Goal: Navigation & Orientation: Find specific page/section

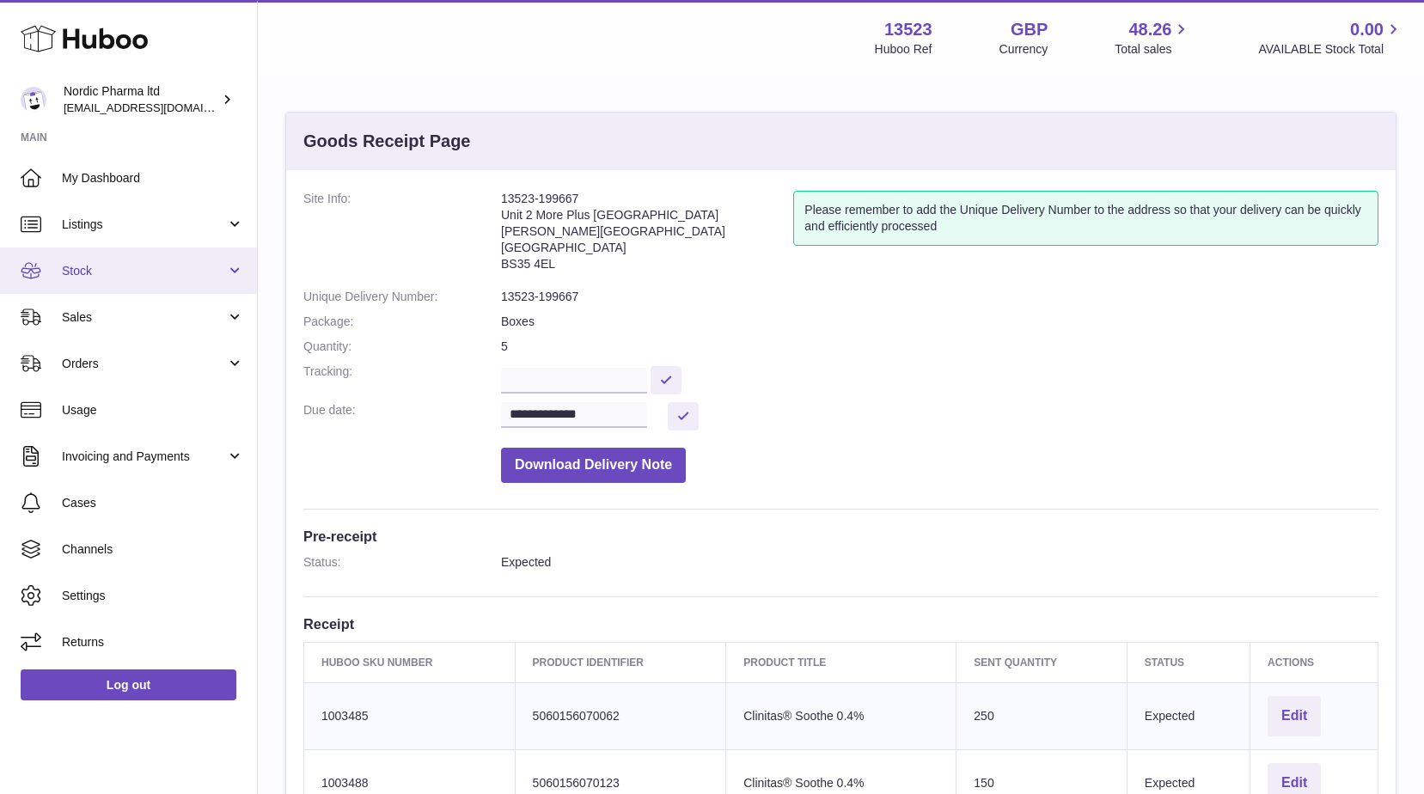
click at [89, 259] on link "Stock" at bounding box center [128, 270] width 257 height 46
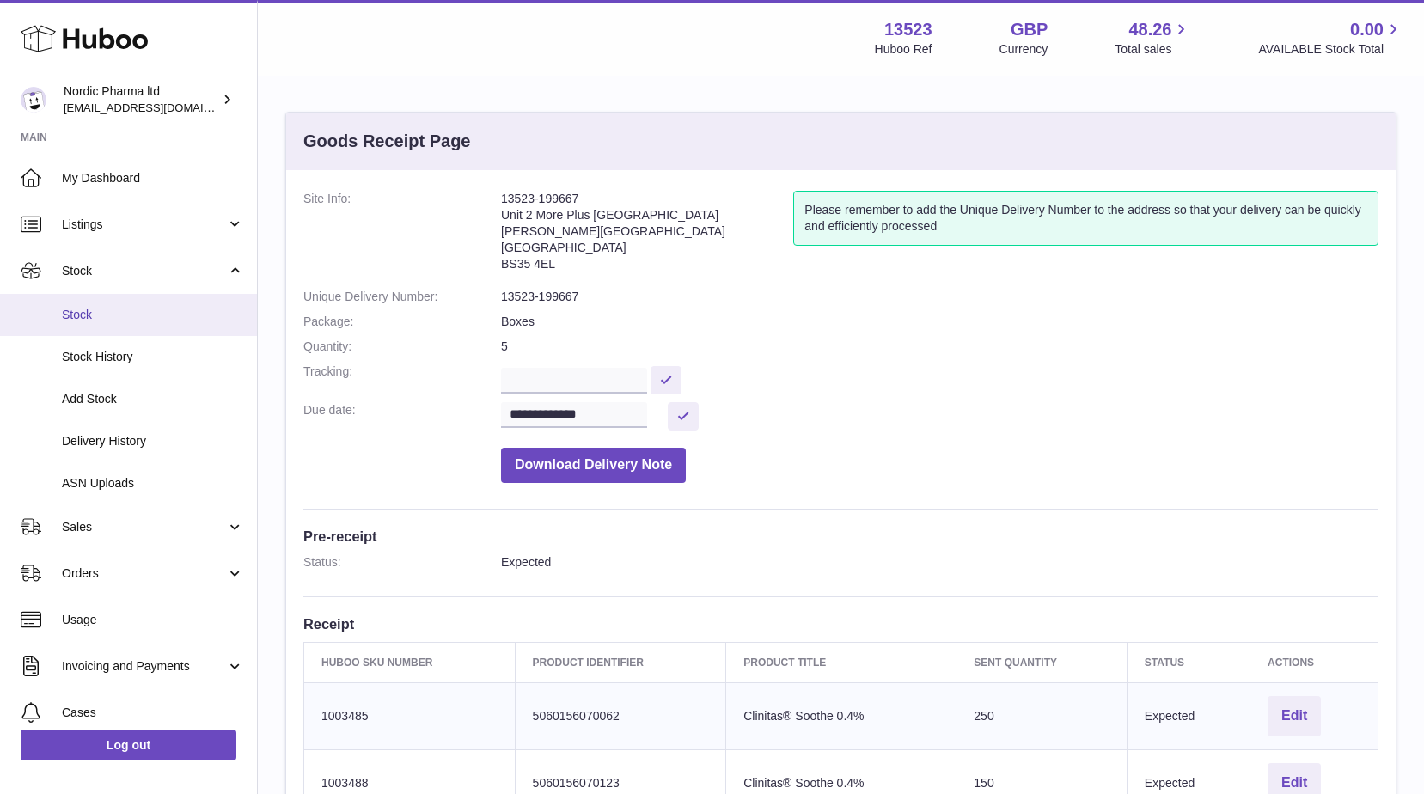
click at [81, 310] on span "Stock" at bounding box center [153, 315] width 182 height 16
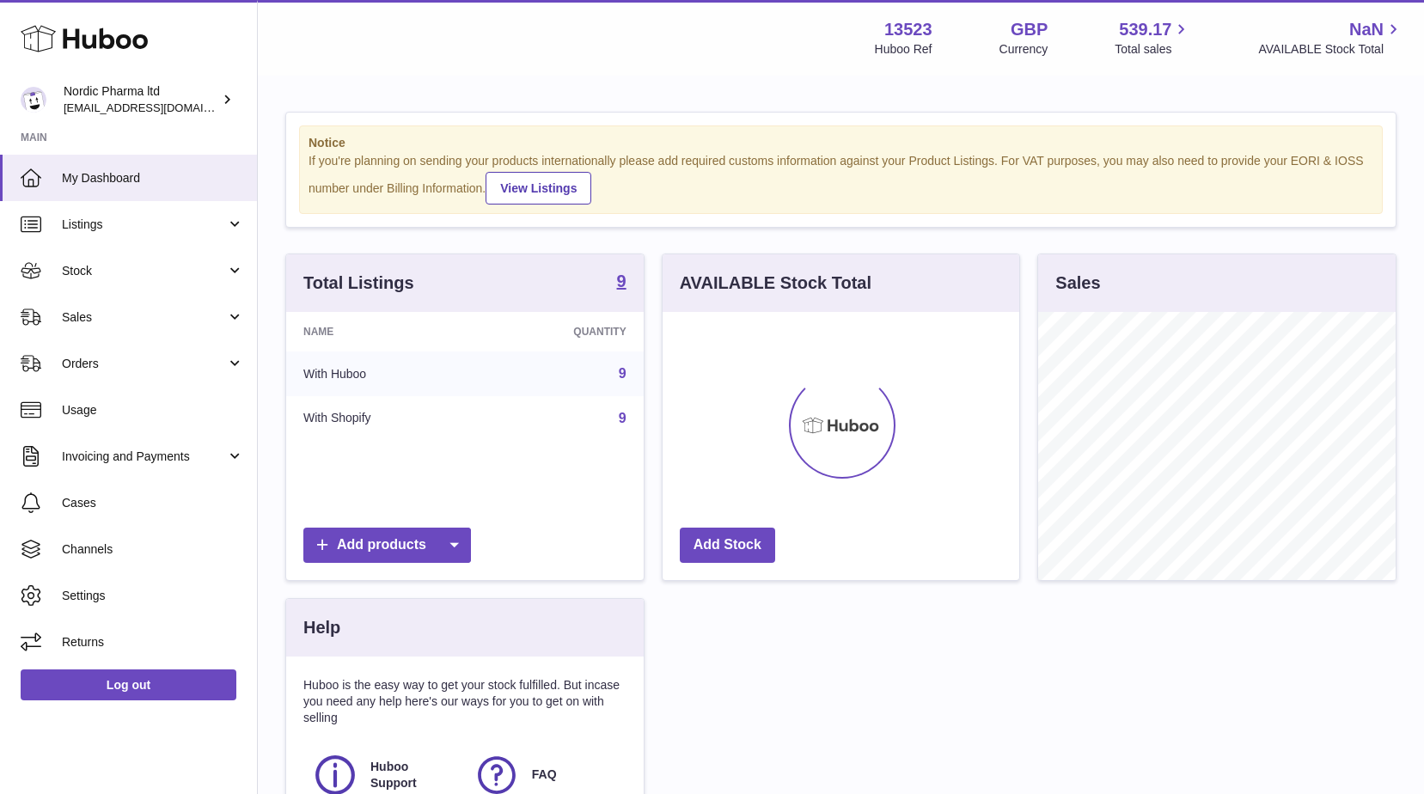
scroll to position [268, 357]
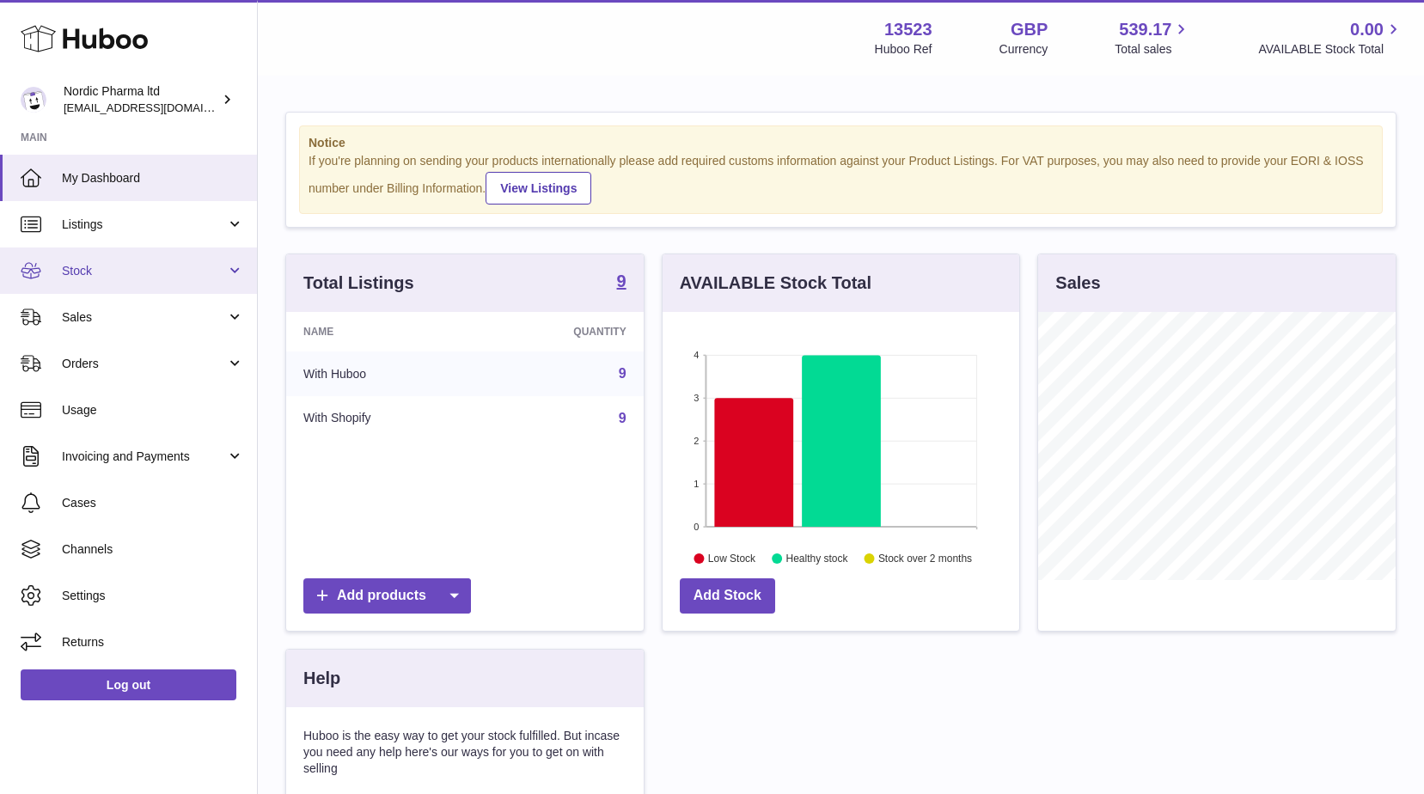
click at [101, 258] on link "Stock" at bounding box center [128, 270] width 257 height 46
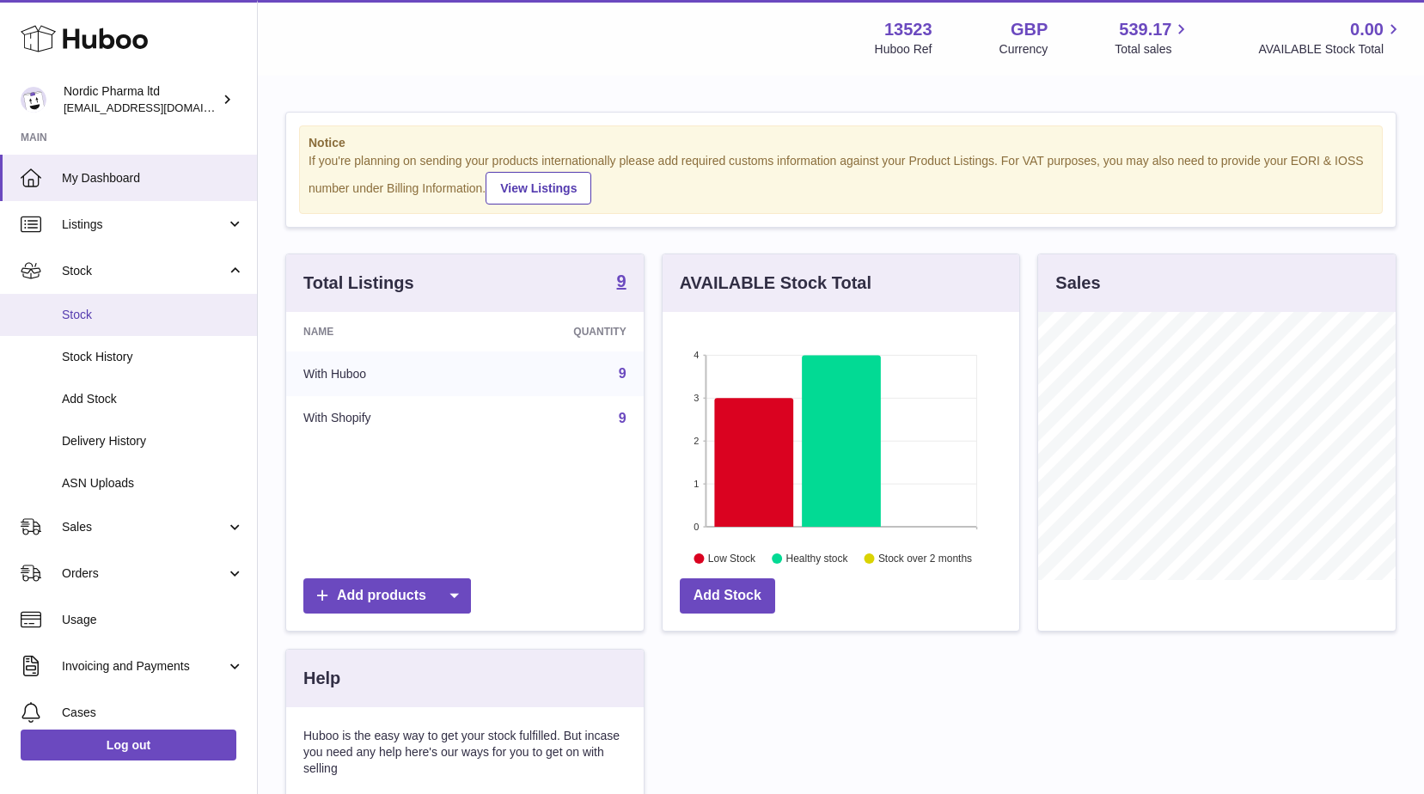
click at [92, 310] on span "Stock" at bounding box center [153, 315] width 182 height 16
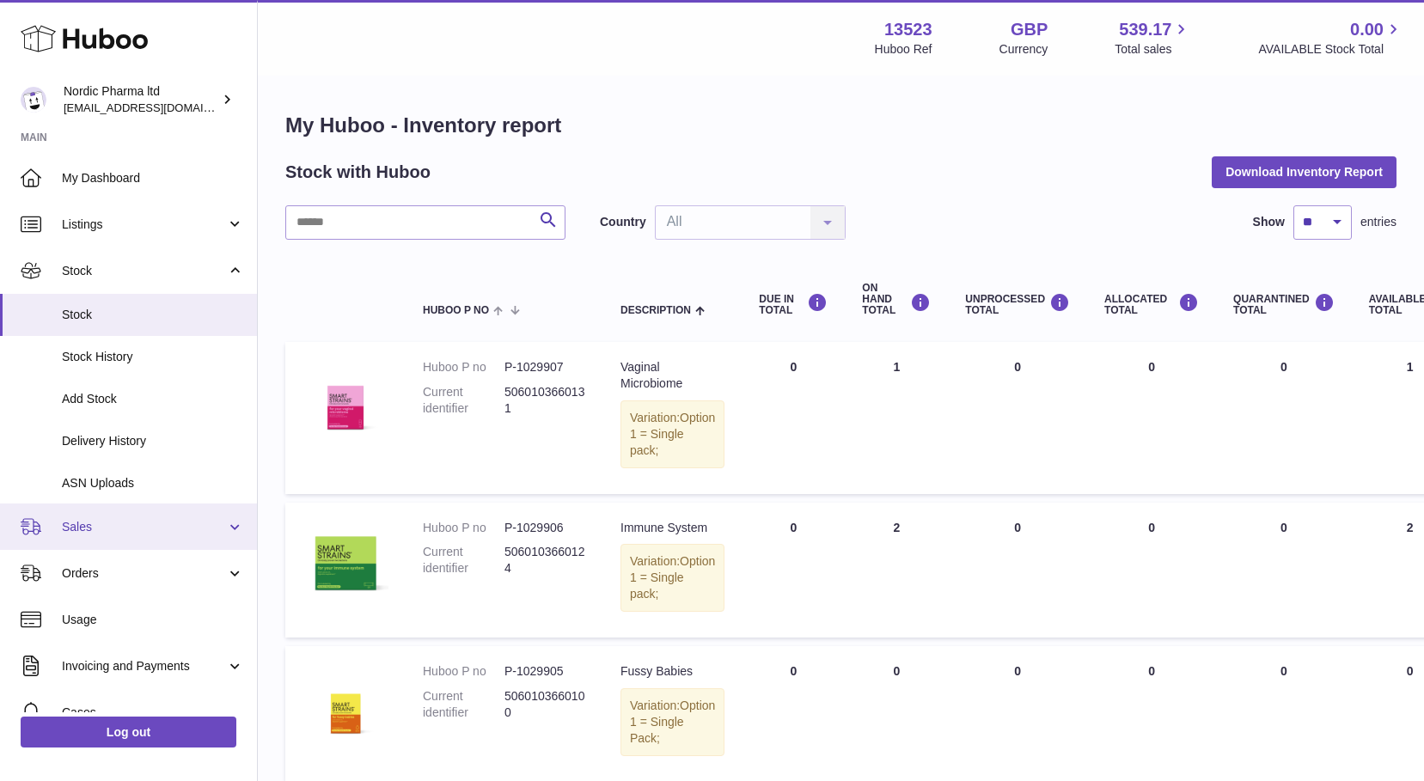
click at [87, 527] on span "Sales" at bounding box center [144, 527] width 164 height 16
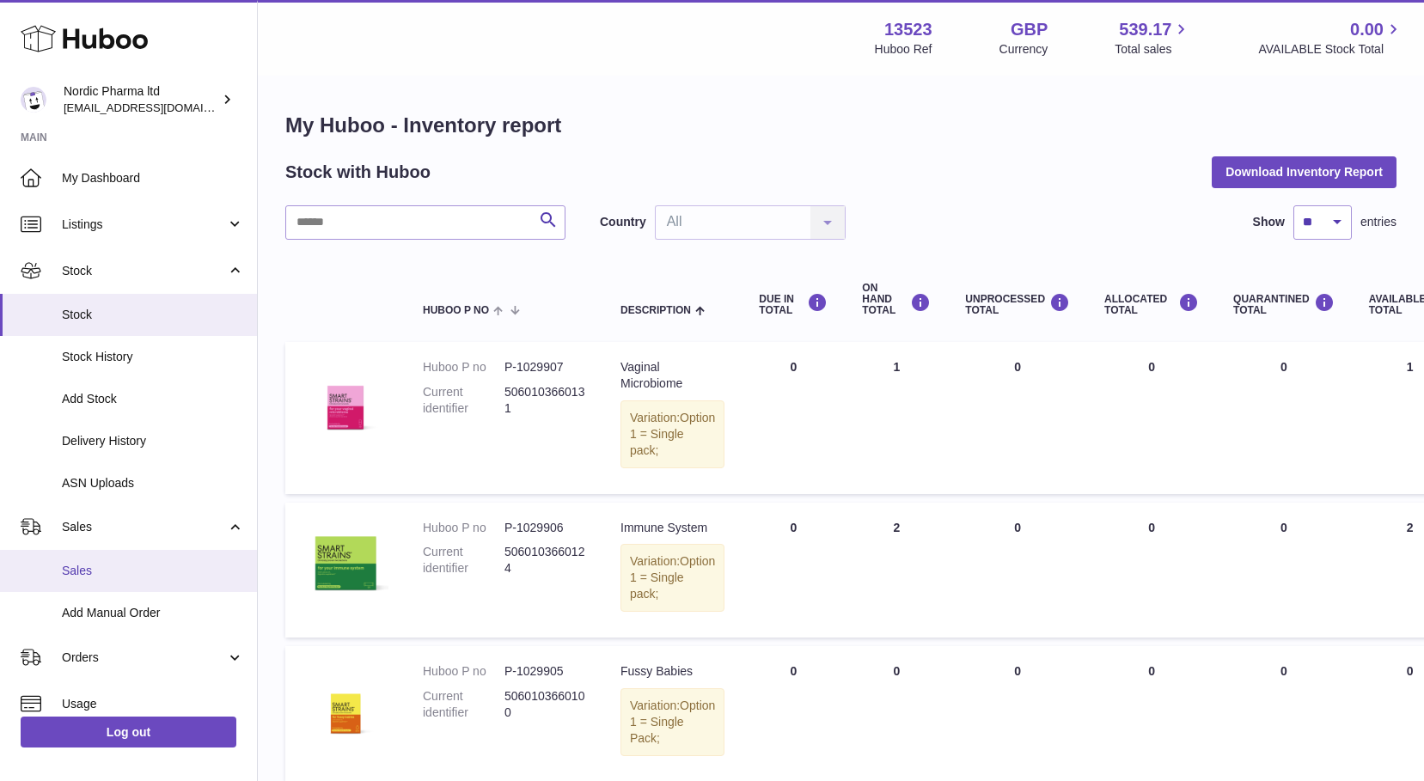
click at [79, 567] on span "Sales" at bounding box center [153, 571] width 182 height 16
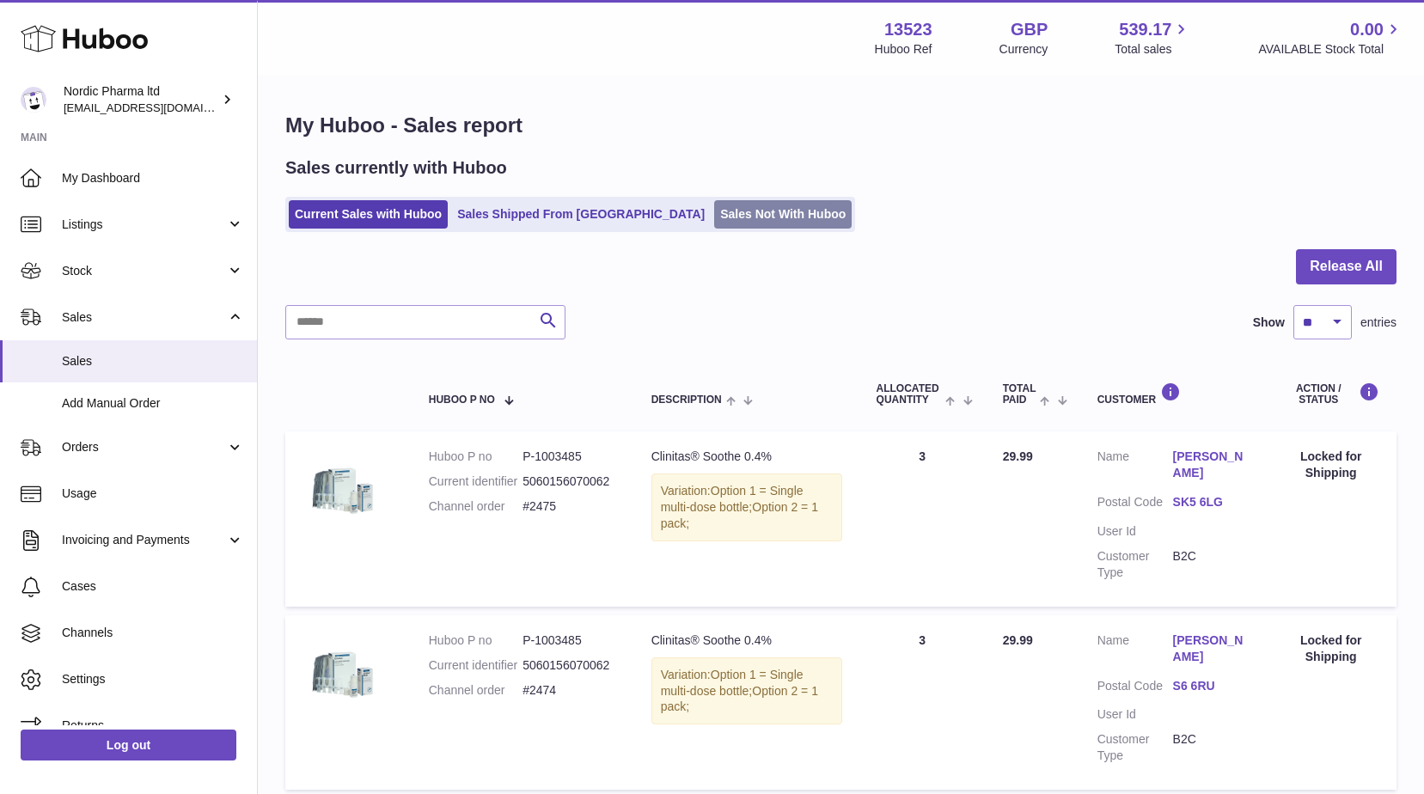
click at [714, 210] on link "Sales Not With Huboo" at bounding box center [782, 214] width 137 height 28
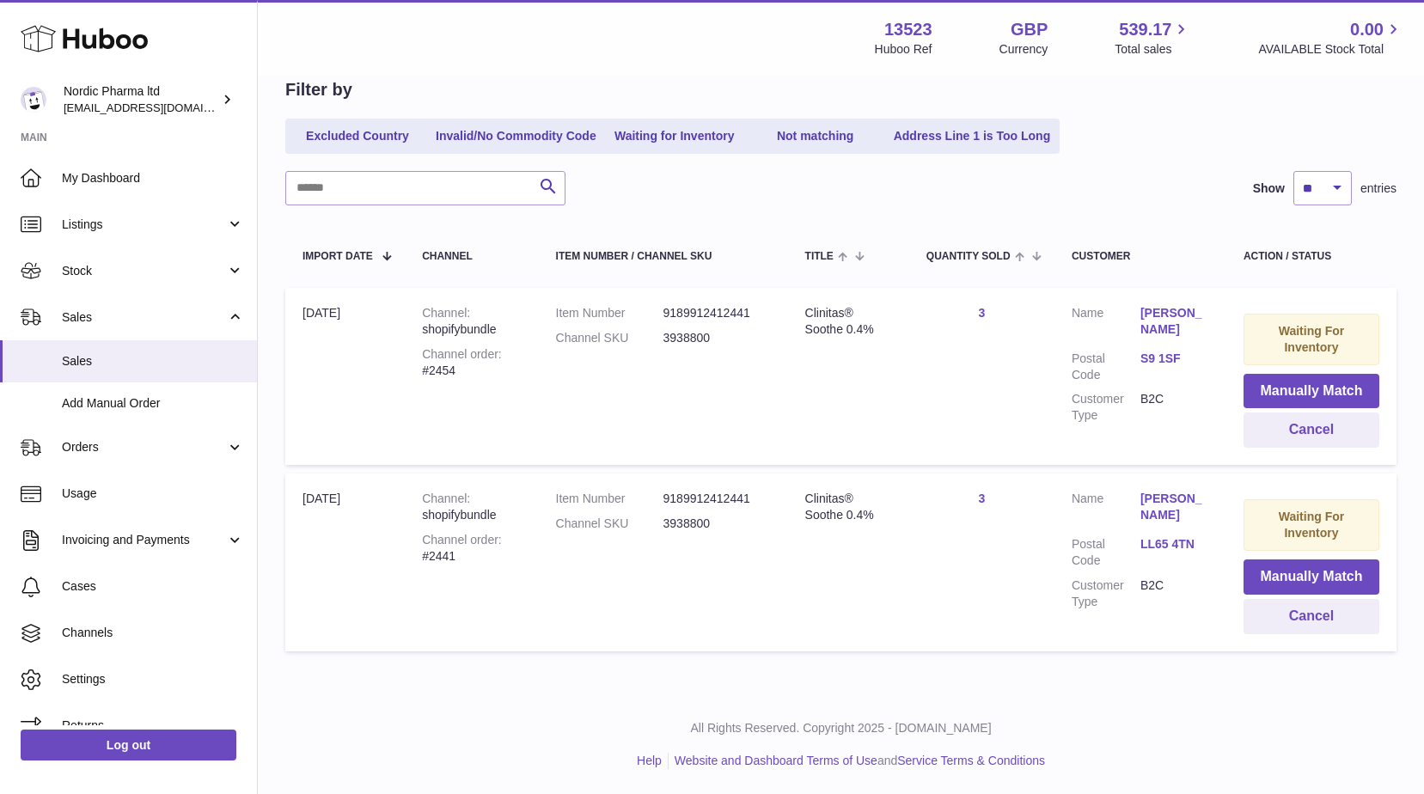
scroll to position [172, 0]
click at [99, 274] on span "Stock" at bounding box center [144, 271] width 164 height 16
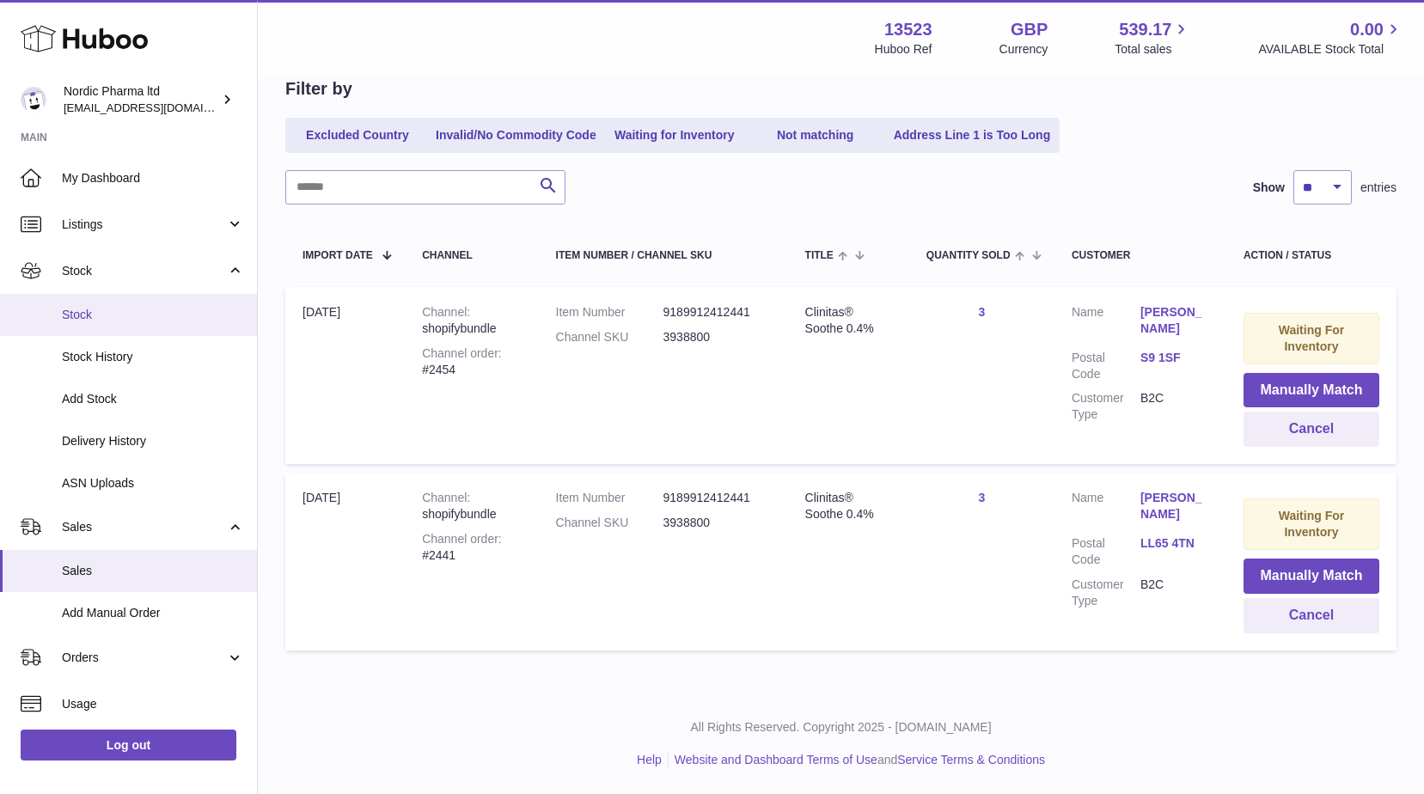
click at [95, 307] on span "Stock" at bounding box center [153, 315] width 182 height 16
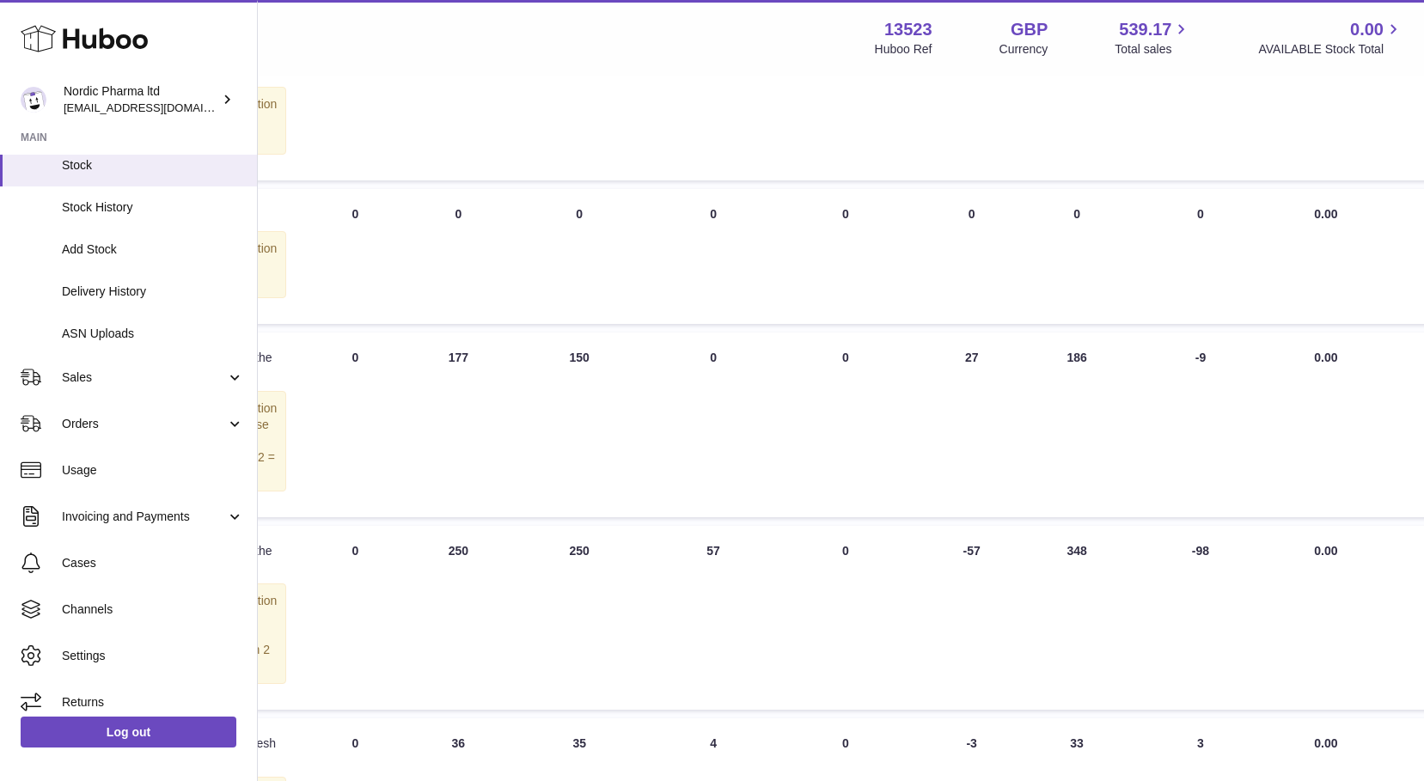
scroll to position [601, 439]
click at [122, 381] on span "Sales" at bounding box center [144, 377] width 164 height 16
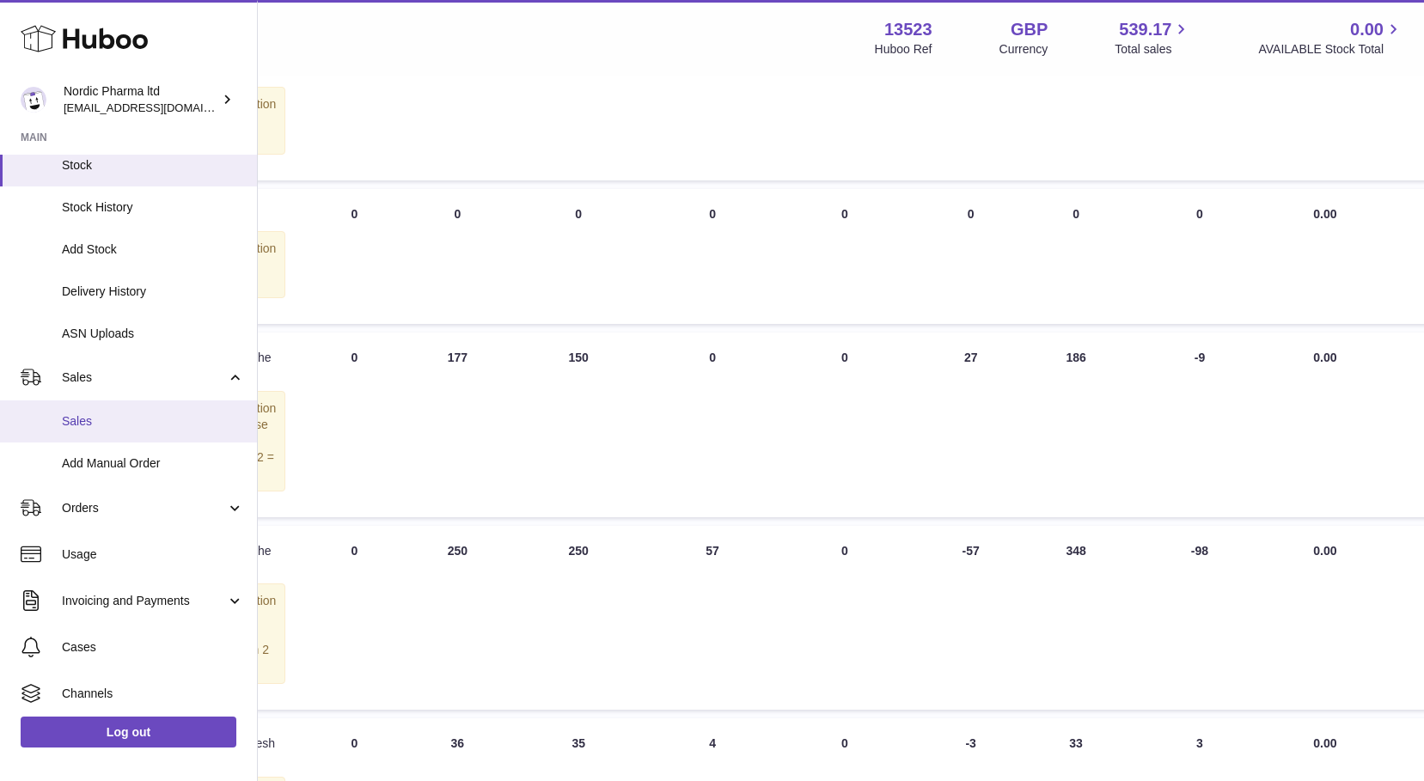
click at [95, 427] on span "Sales" at bounding box center [153, 421] width 182 height 16
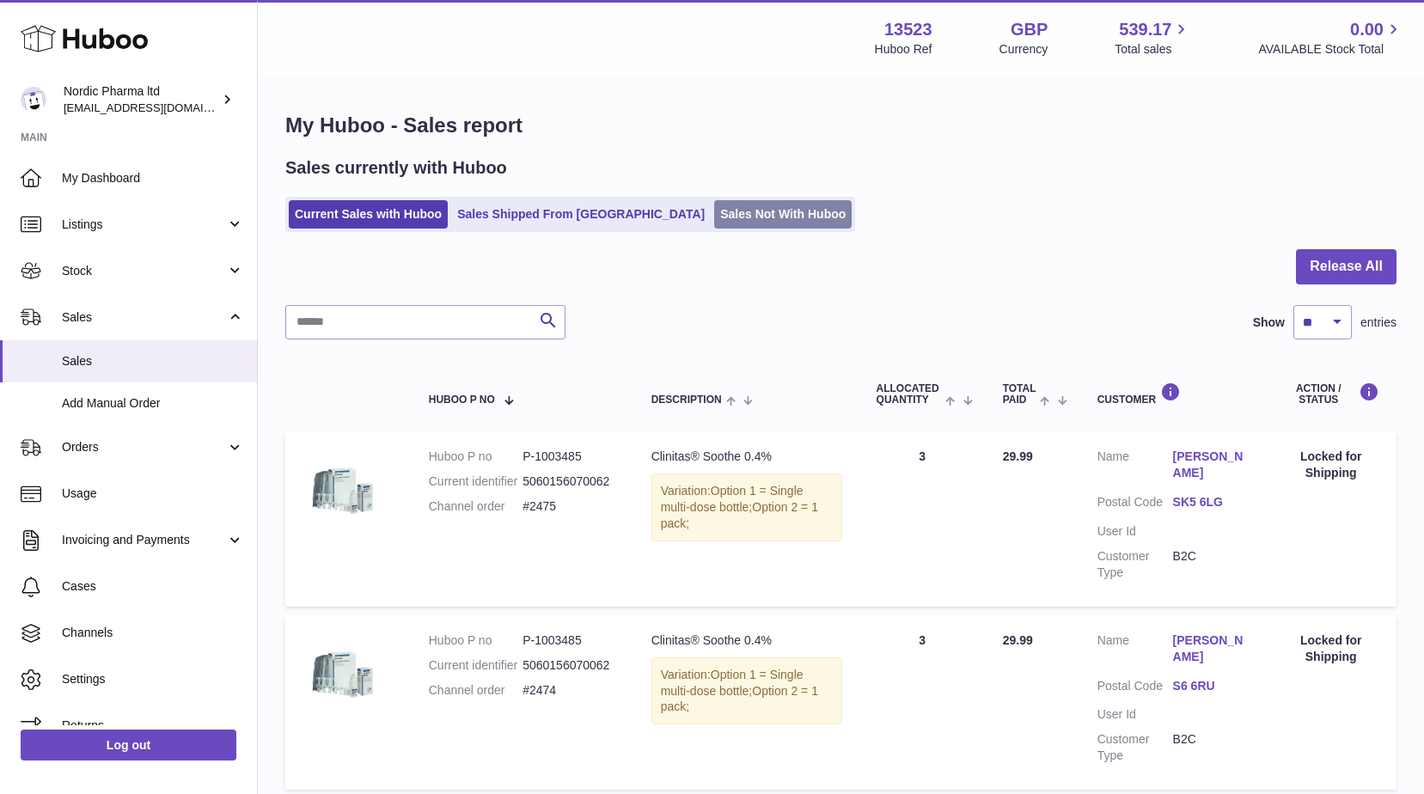
click at [714, 220] on link "Sales Not With Huboo" at bounding box center [782, 214] width 137 height 28
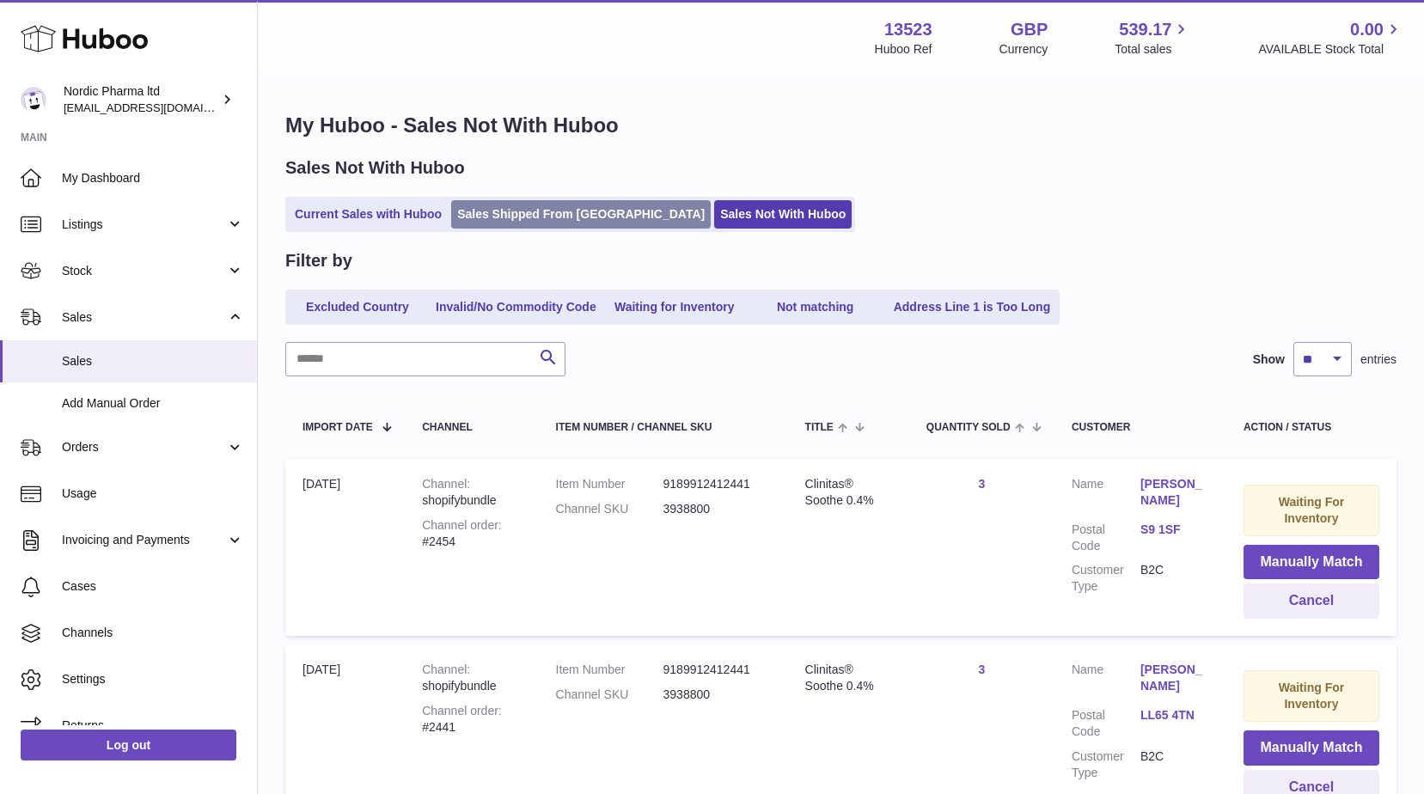
click at [544, 208] on link "Sales Shipped From [GEOGRAPHIC_DATA]" at bounding box center [580, 214] width 259 height 28
